Goal: Task Accomplishment & Management: Manage account settings

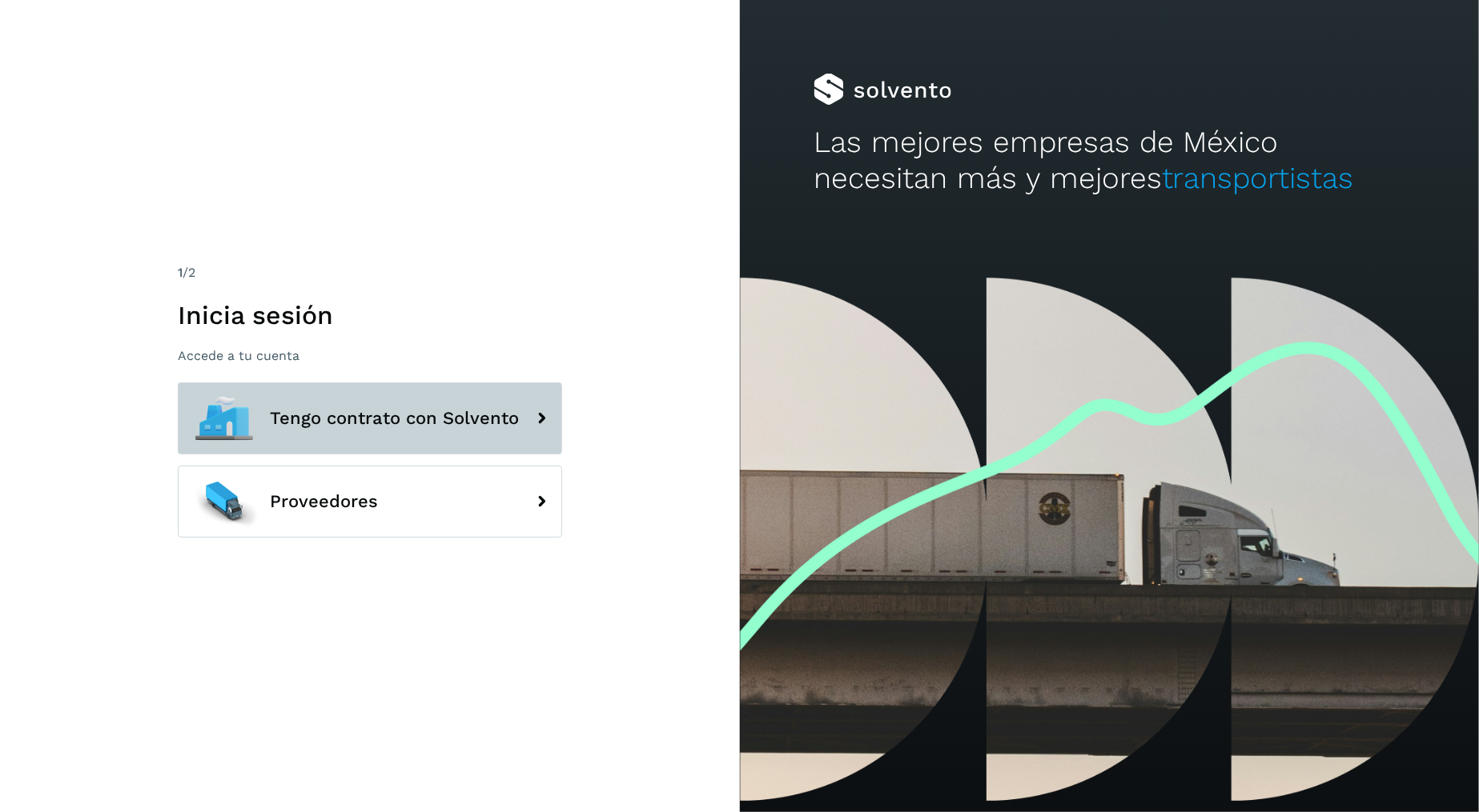
click at [494, 430] on button "Tengo contrato con Solvento" at bounding box center [370, 418] width 385 height 72
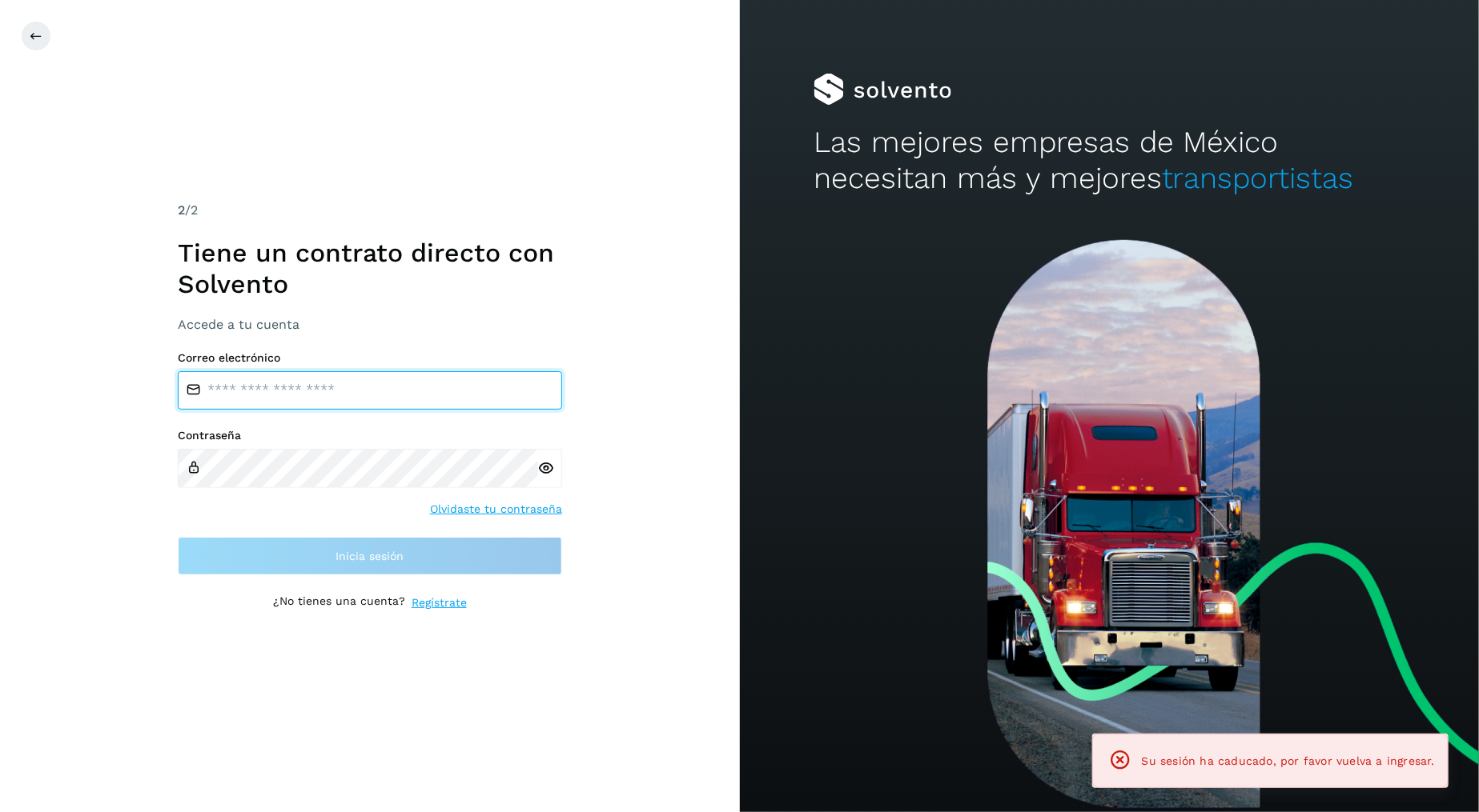
type input "**********"
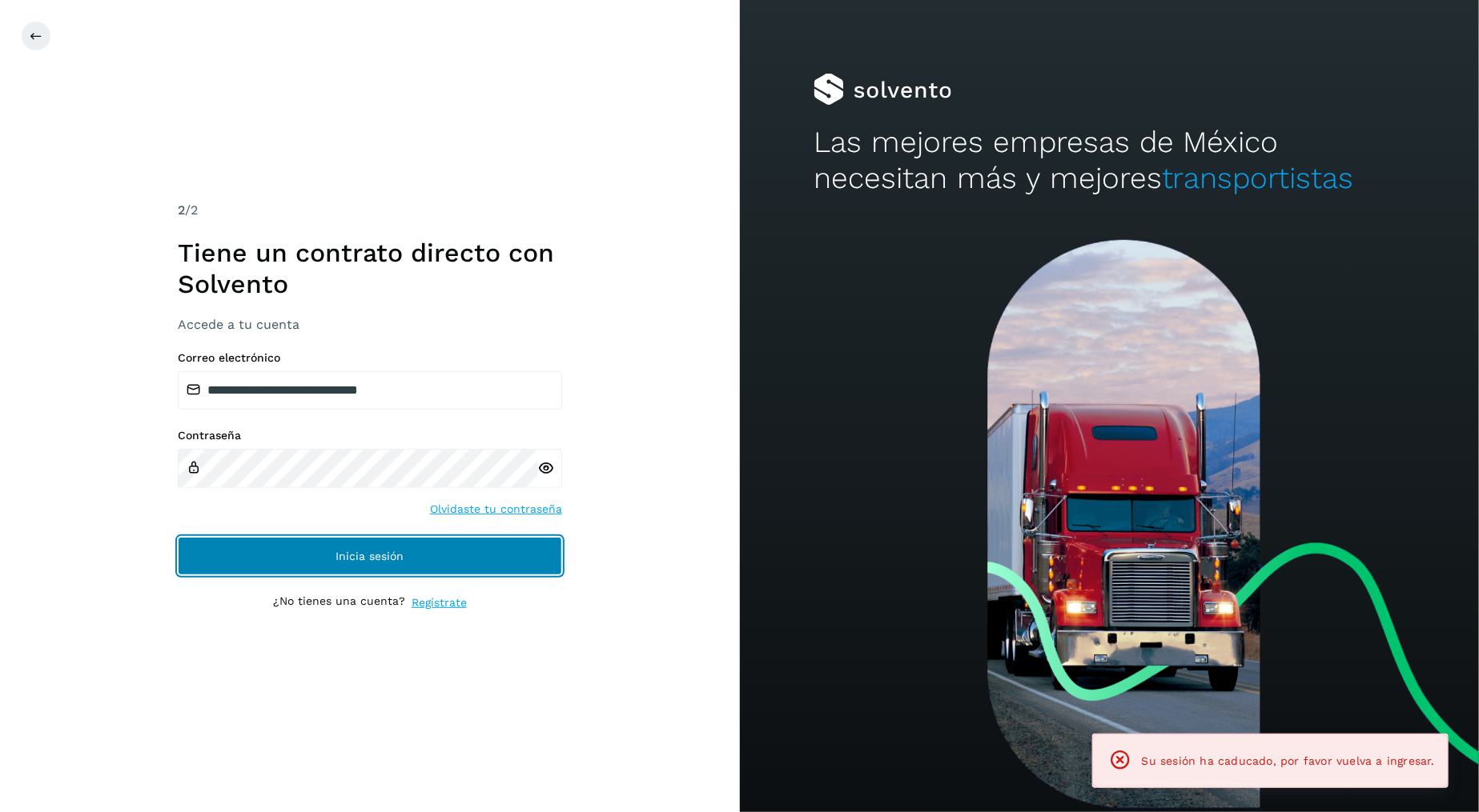
click at [420, 544] on button "Inicia sesión" at bounding box center [370, 556] width 385 height 38
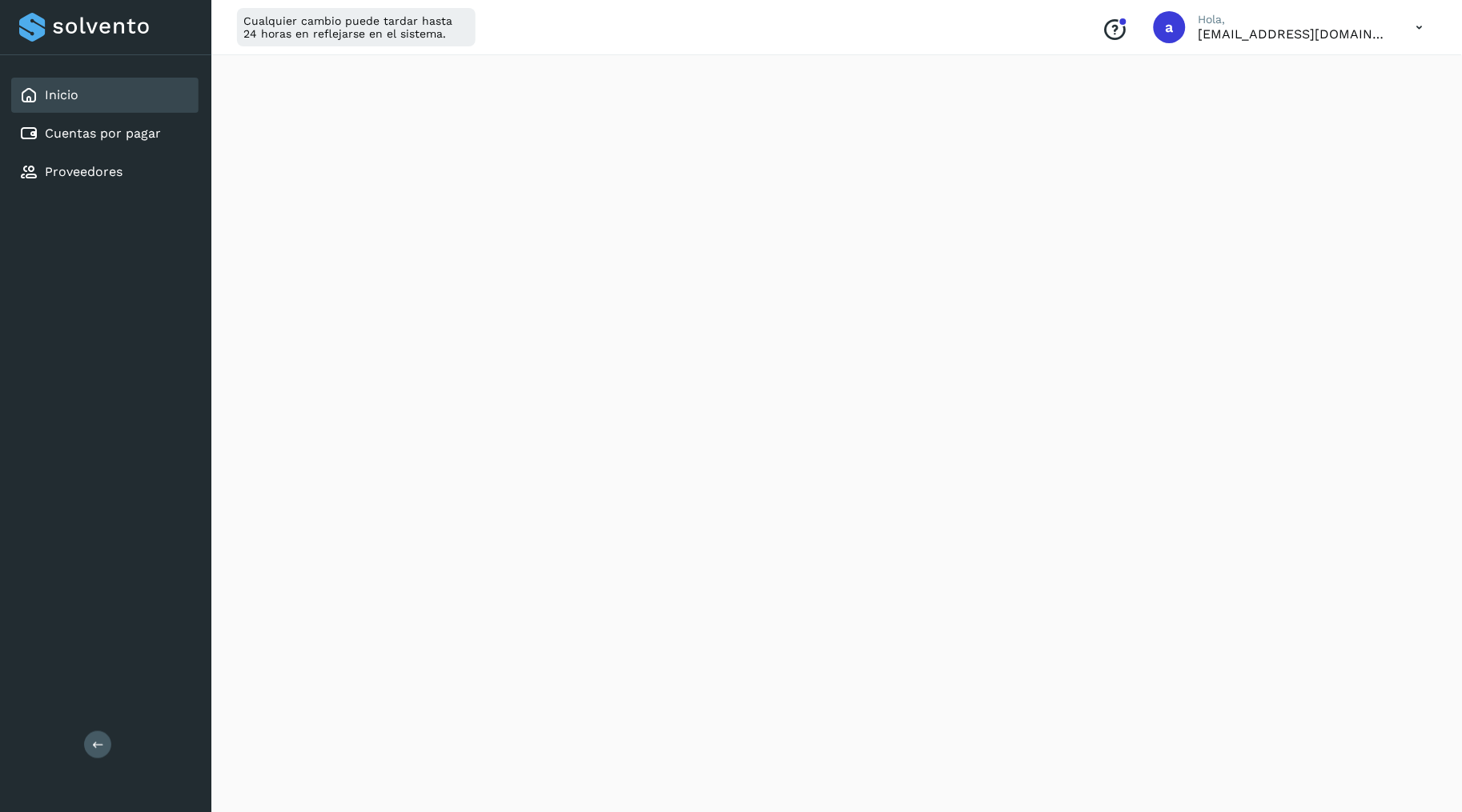
scroll to position [735, 0]
